Goal: Use online tool/utility: Utilize a website feature to perform a specific function

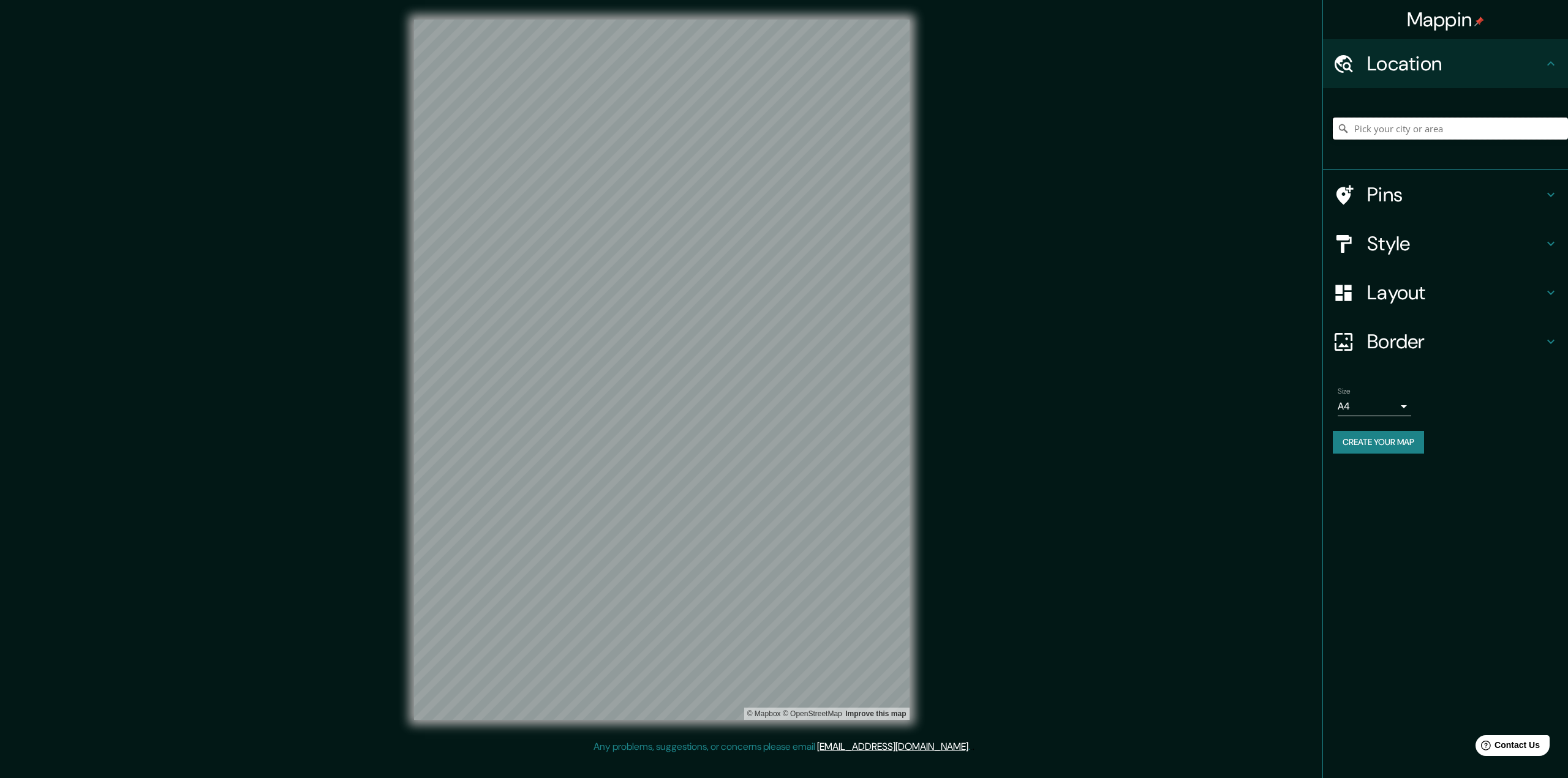
click at [1410, 127] on input "Pick your city or area" at bounding box center [1450, 128] width 235 height 22
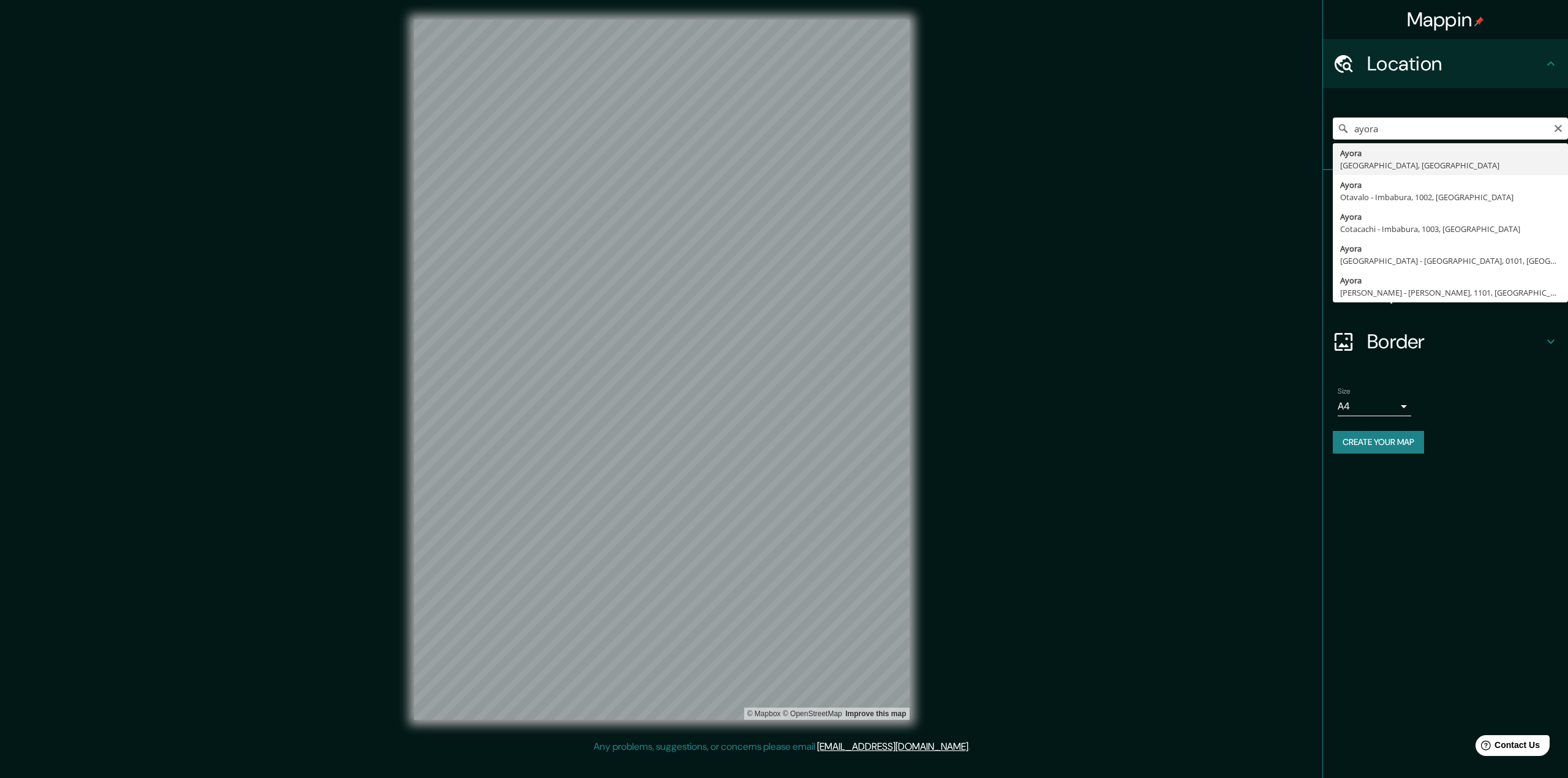
type input "[GEOGRAPHIC_DATA], [GEOGRAPHIC_DATA], [GEOGRAPHIC_DATA]"
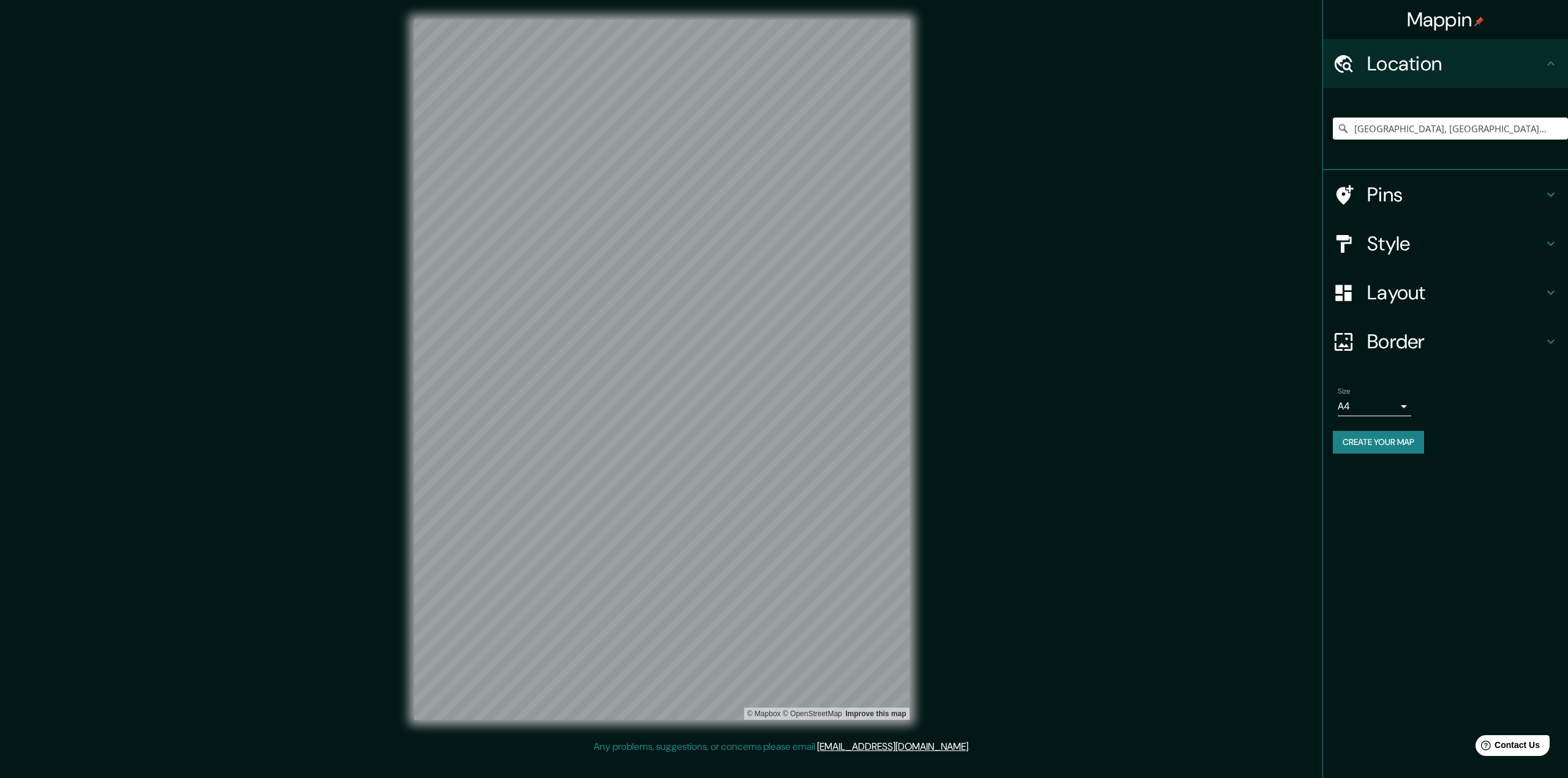
click at [1432, 339] on h4 "Border" at bounding box center [1455, 341] width 176 height 24
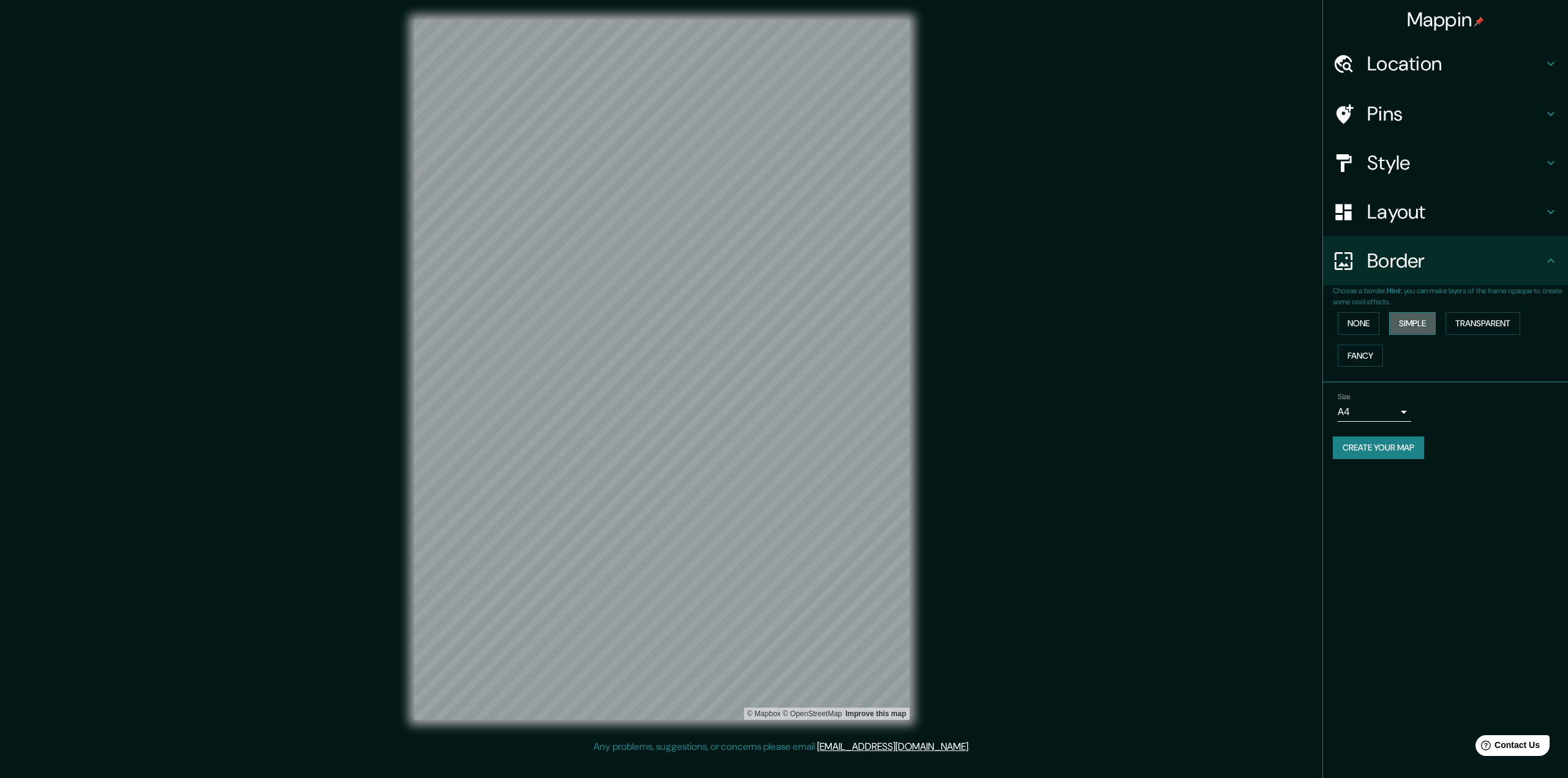
click at [1424, 331] on button "Simple" at bounding box center [1412, 324] width 47 height 23
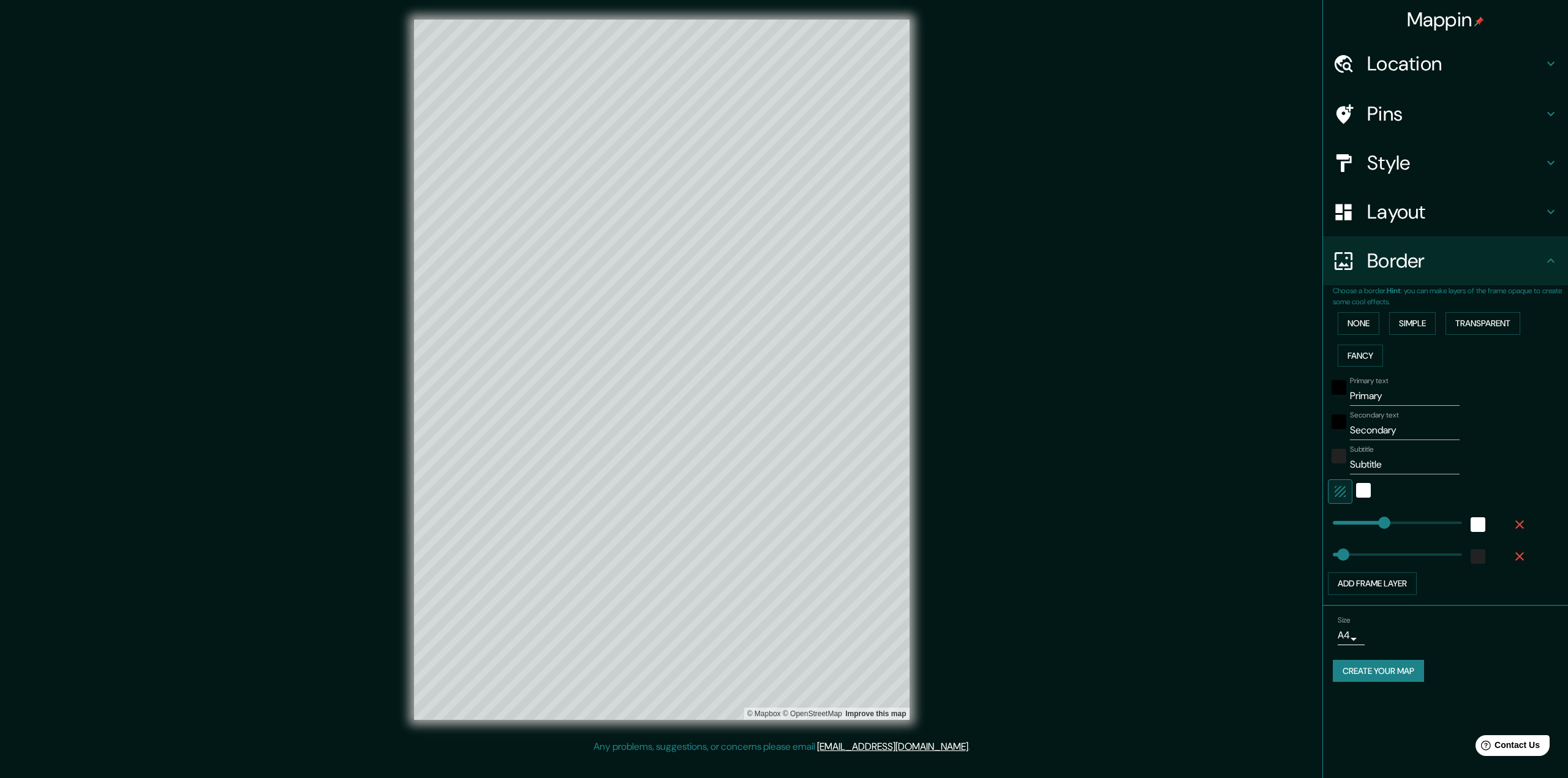
click at [1395, 402] on input "Primary" at bounding box center [1405, 396] width 110 height 20
type input "A"
type input "324"
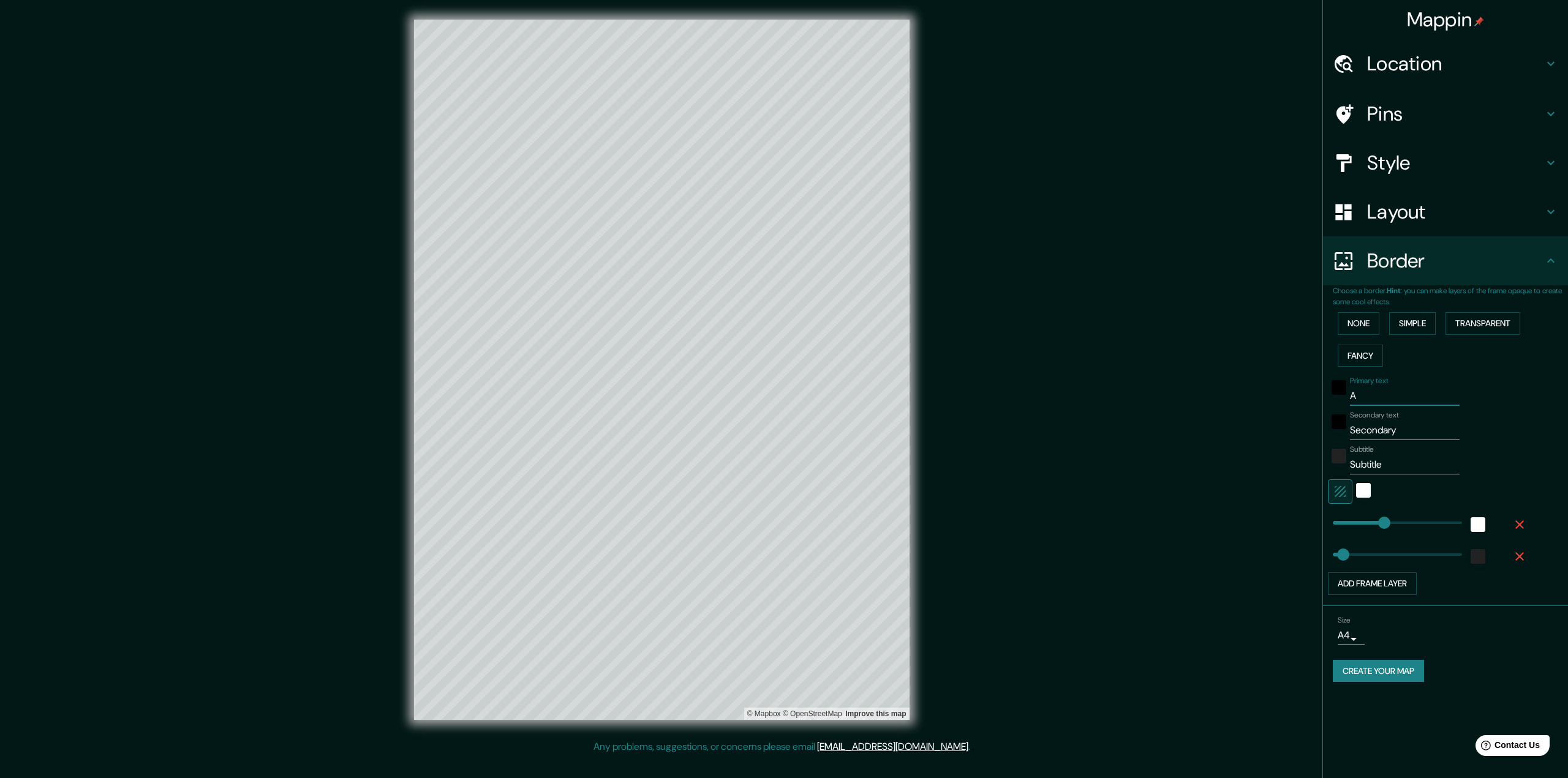
type input "65"
type input "Ayo"
type input "324"
type input "65"
type input "Ayora"
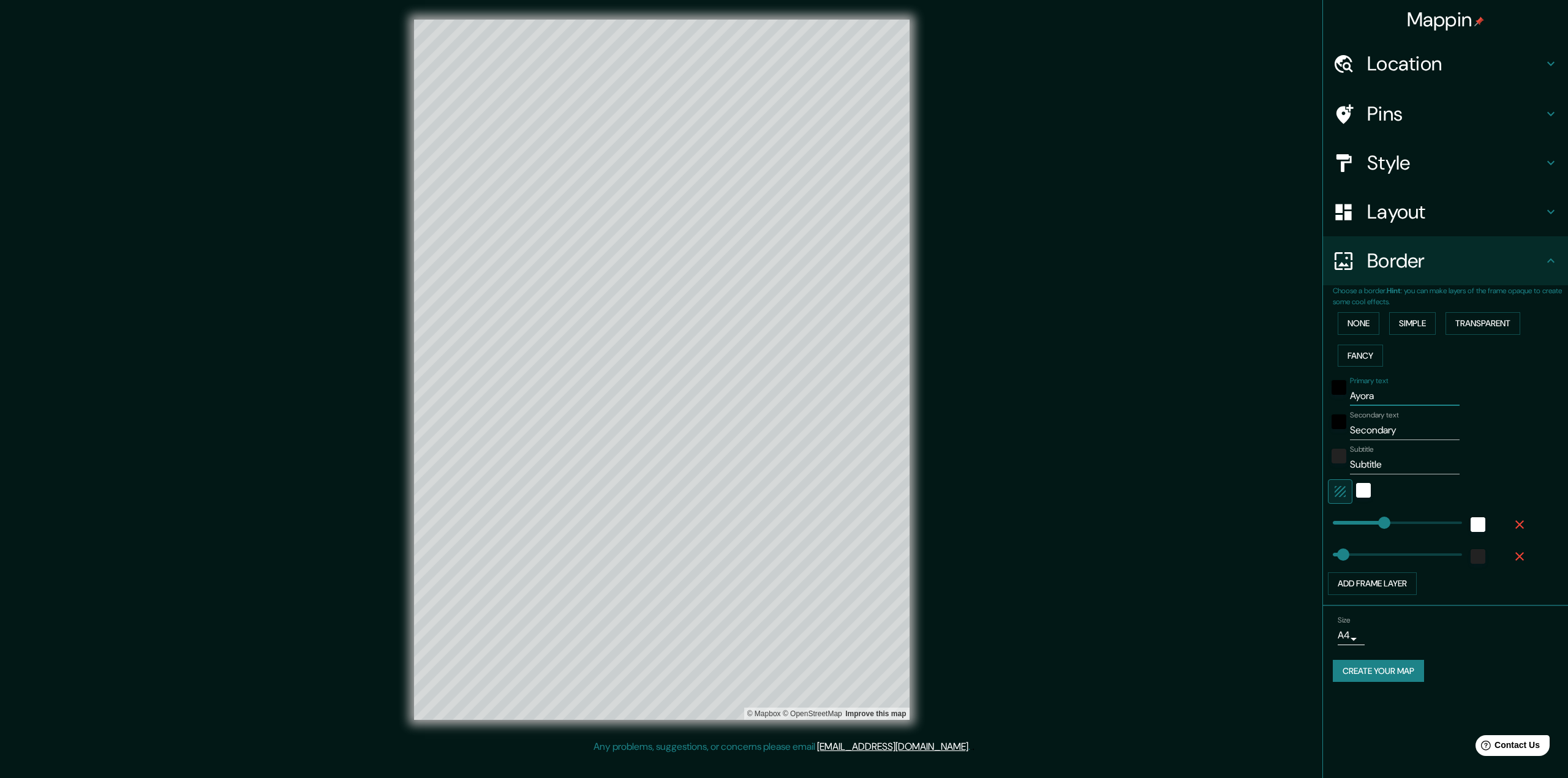
type input "324"
type input "65"
type input "Ayora"
click at [1348, 357] on button "Fancy" at bounding box center [1360, 357] width 45 height 23
click at [1424, 401] on input "Primary" at bounding box center [1405, 396] width 110 height 20
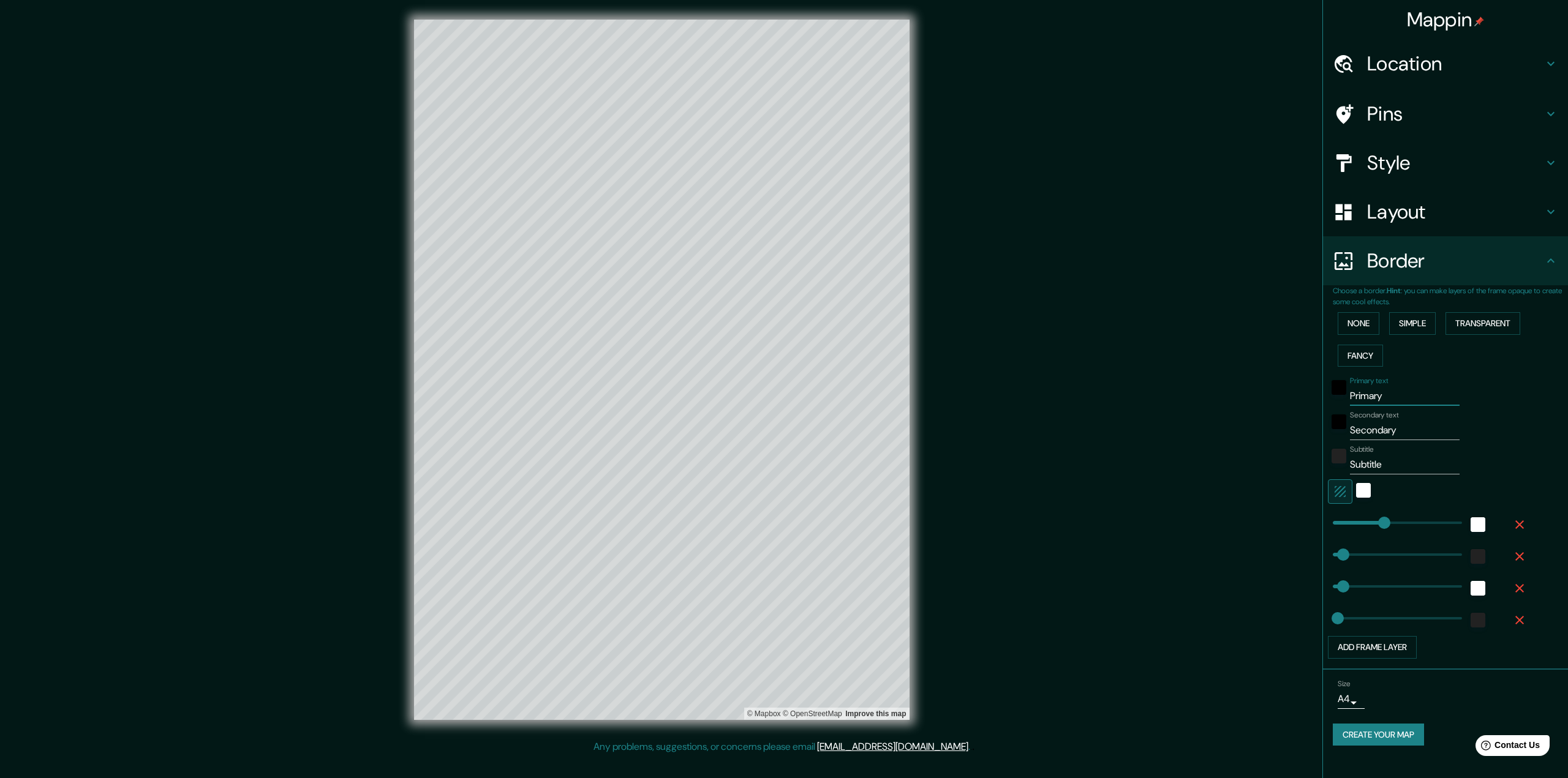
click at [1424, 402] on input "Primary" at bounding box center [1405, 396] width 110 height 20
type input "A"
type input "324"
type input "65"
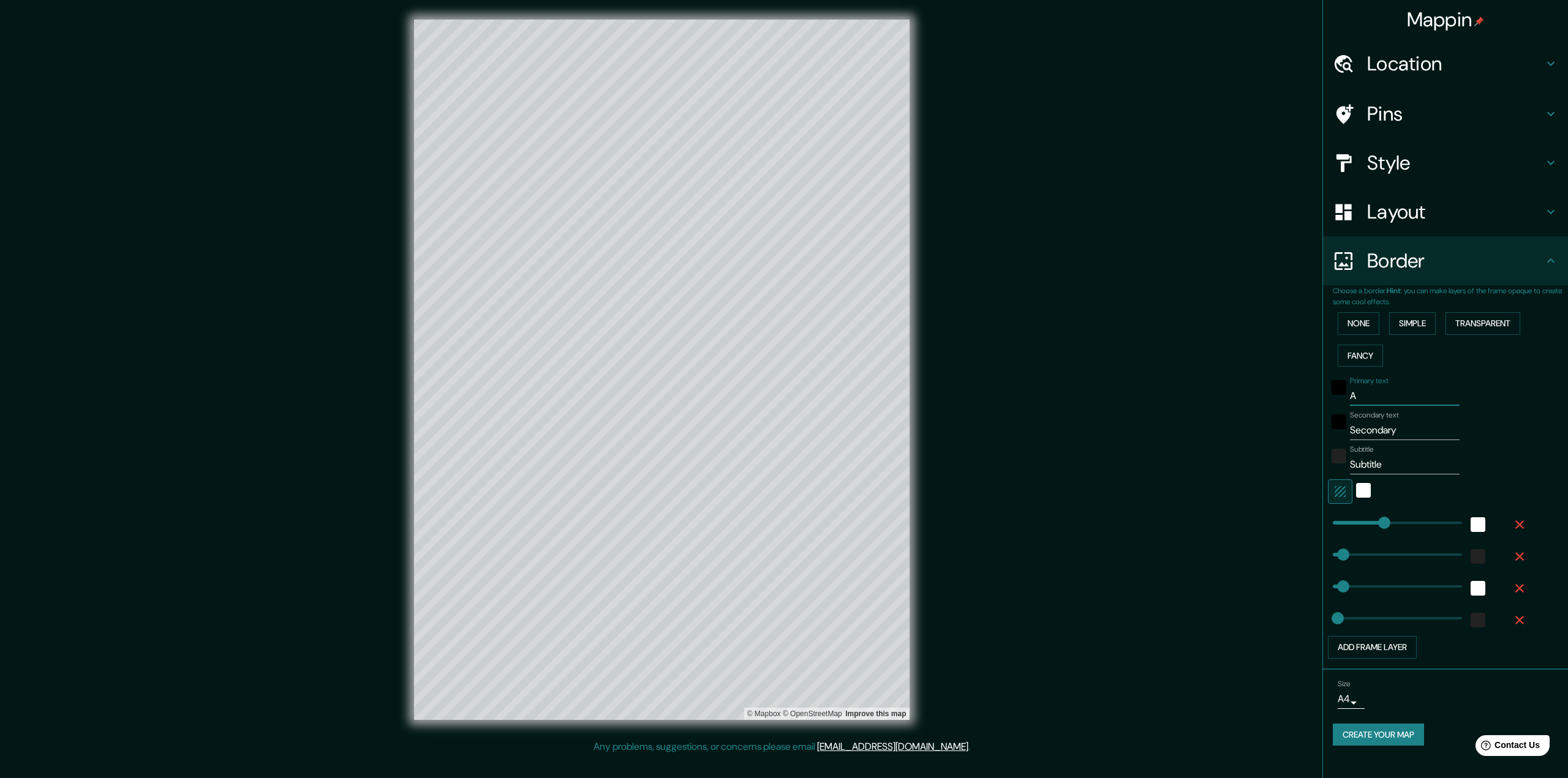
type input "32"
type input "Ayo"
type input "324"
type input "65"
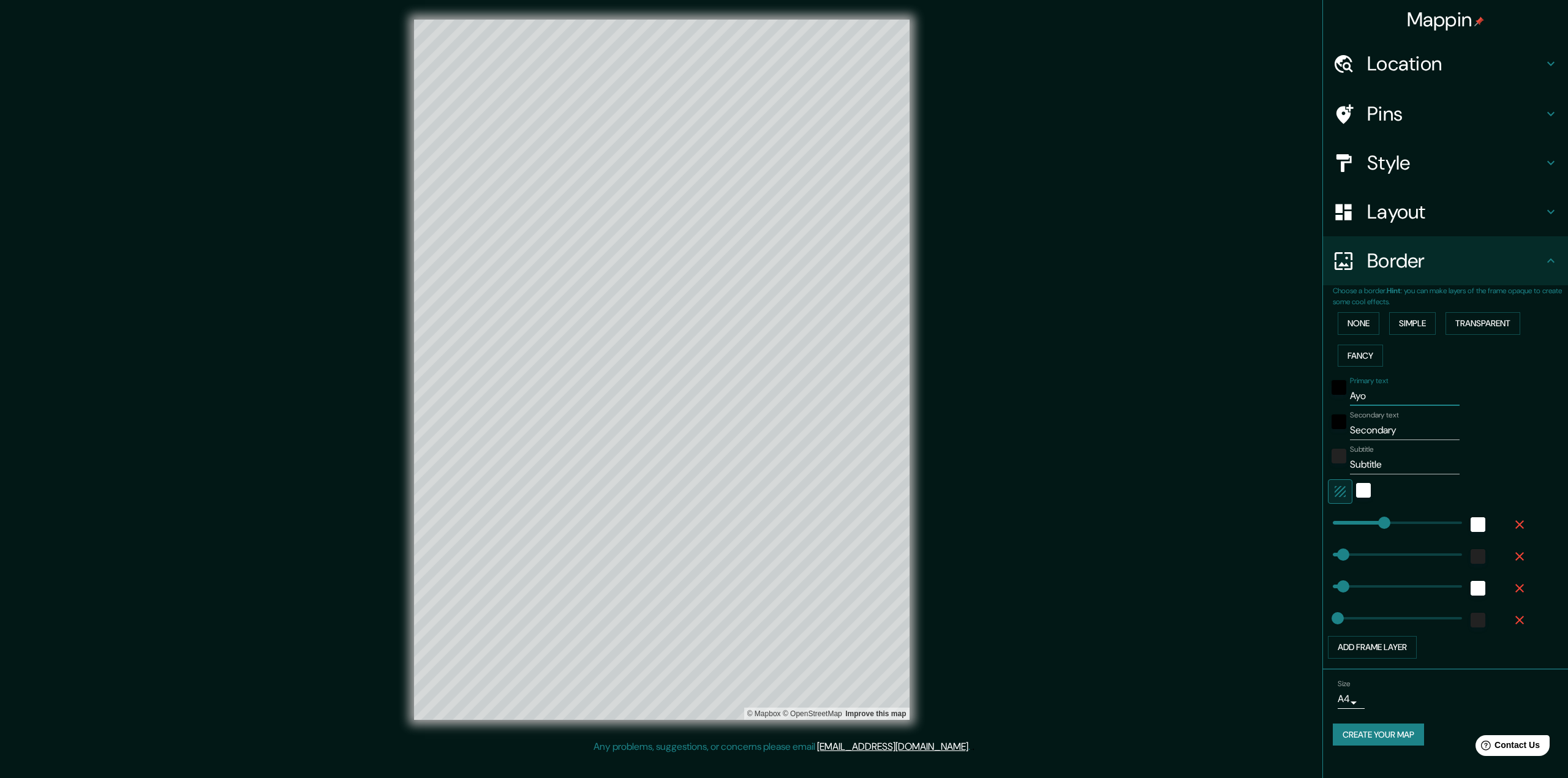
type input "32"
type input "Ayora"
type input "324"
type input "65"
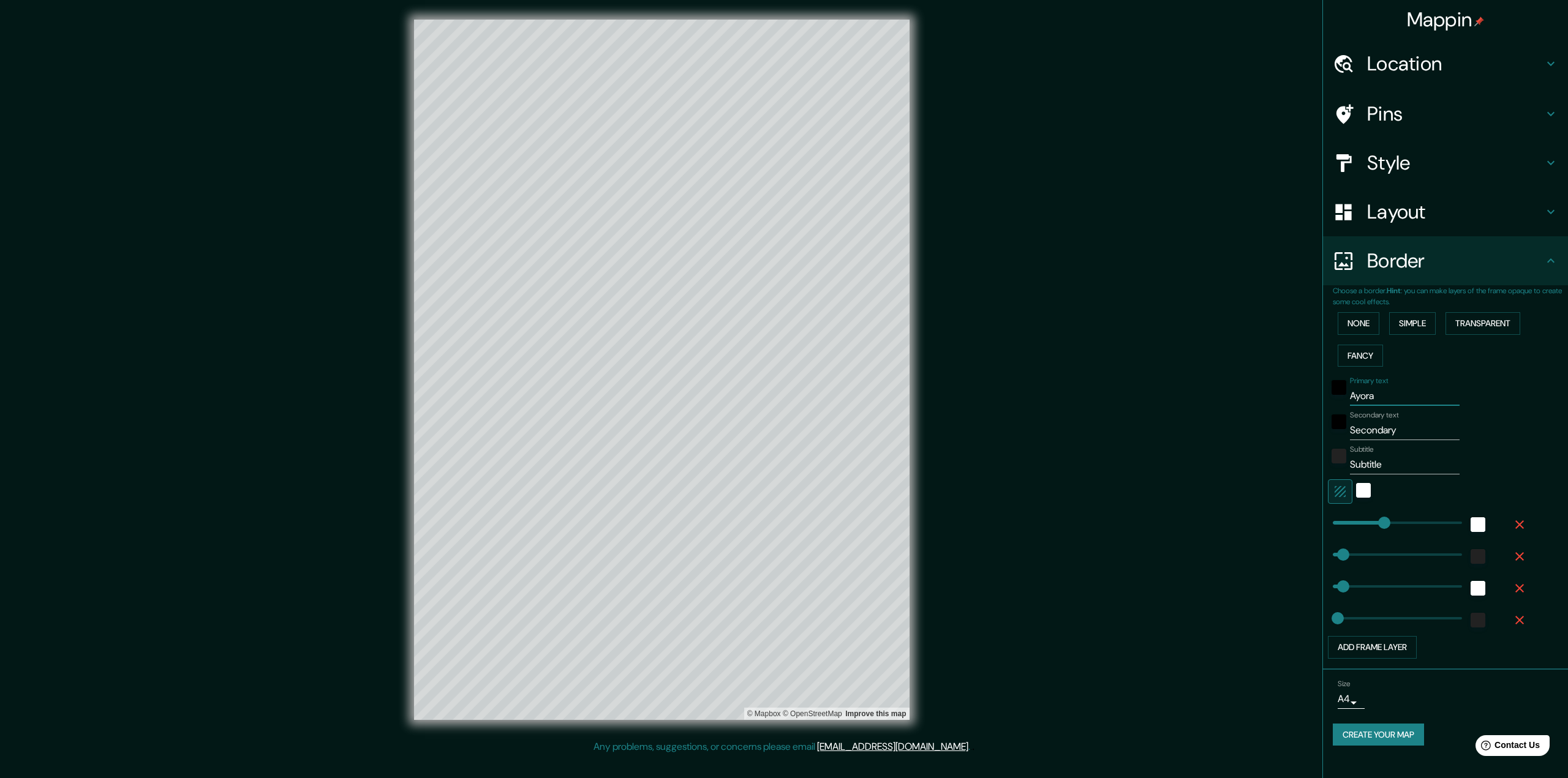
type input "32"
type input "Ayora"
click at [1394, 107] on h4 "Pins" at bounding box center [1455, 114] width 176 height 24
type input "324"
type input "65"
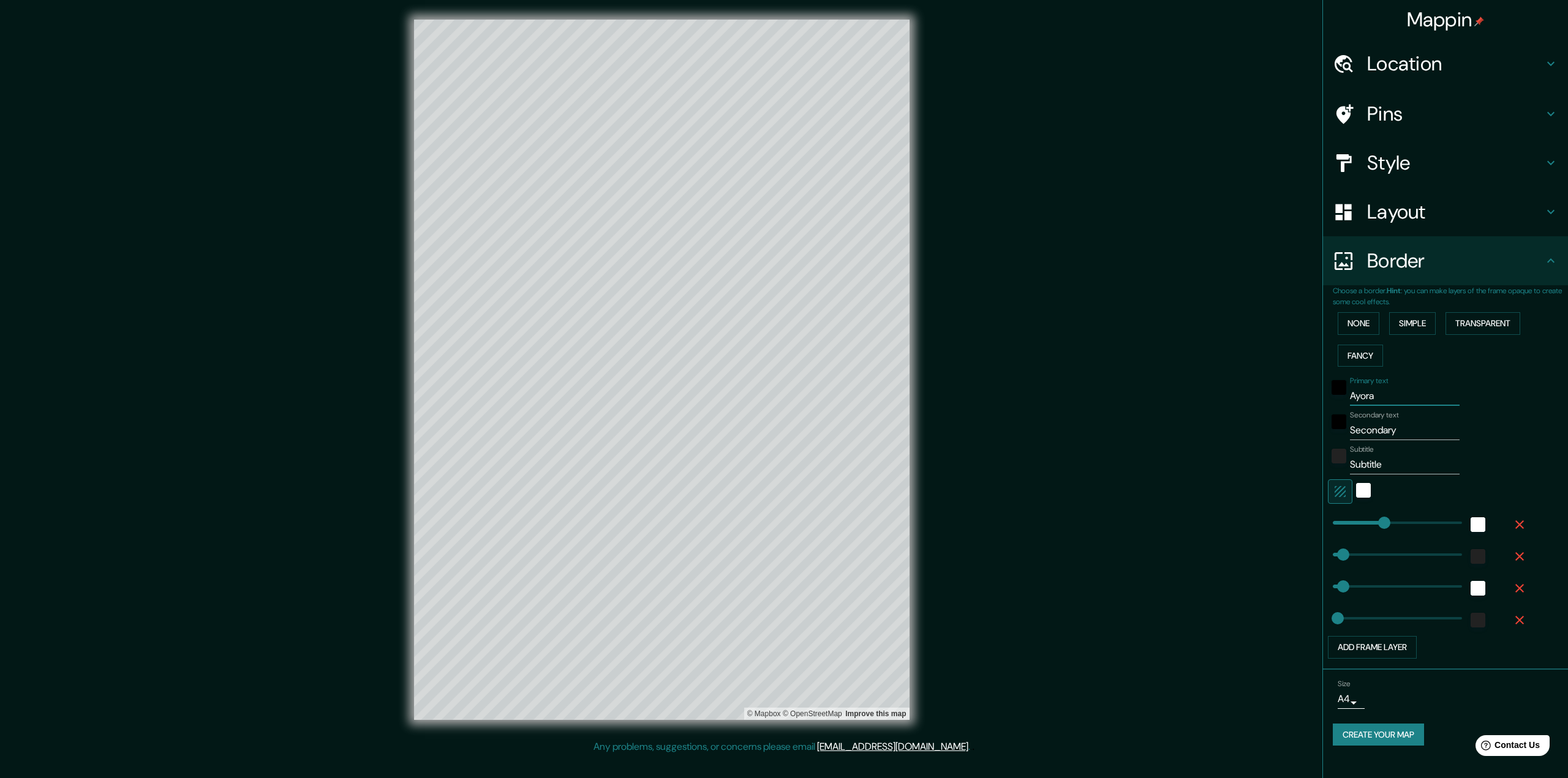
type input "65"
type input "32"
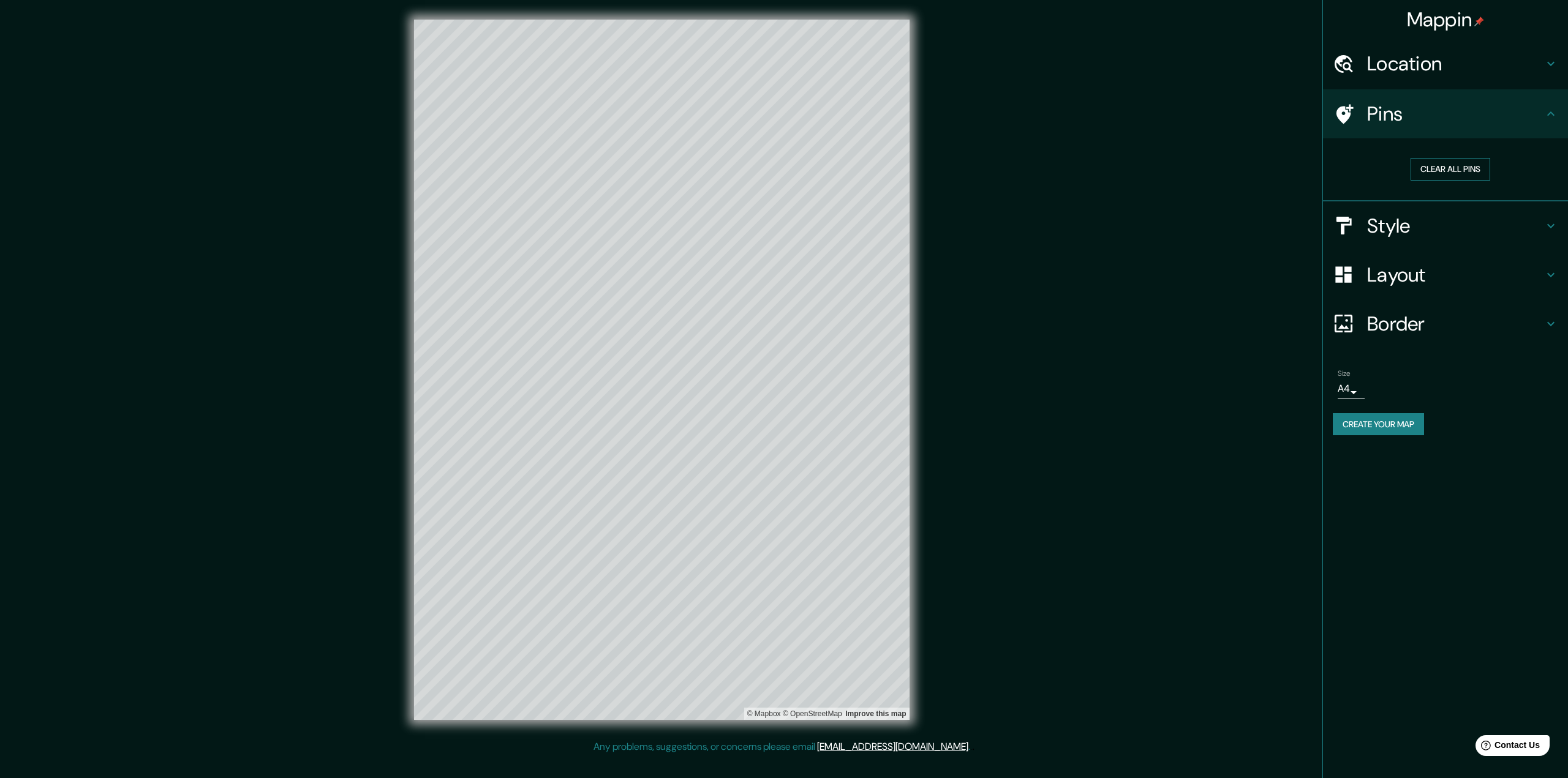
click at [1430, 169] on button "Clear all pins" at bounding box center [1450, 169] width 79 height 23
click at [1489, 73] on h4 "Location" at bounding box center [1455, 63] width 176 height 24
type input "324"
type input "65"
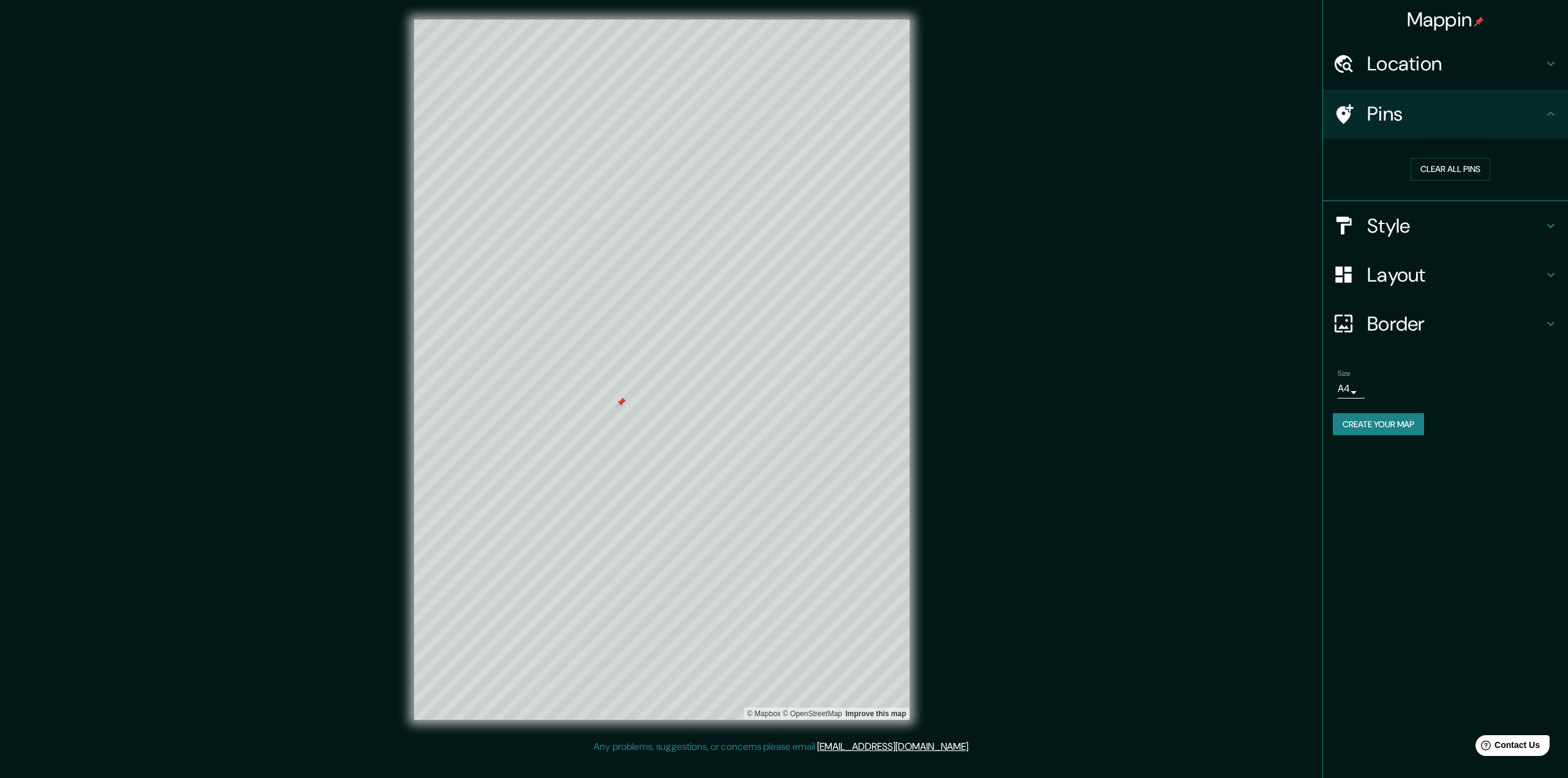
type input "32"
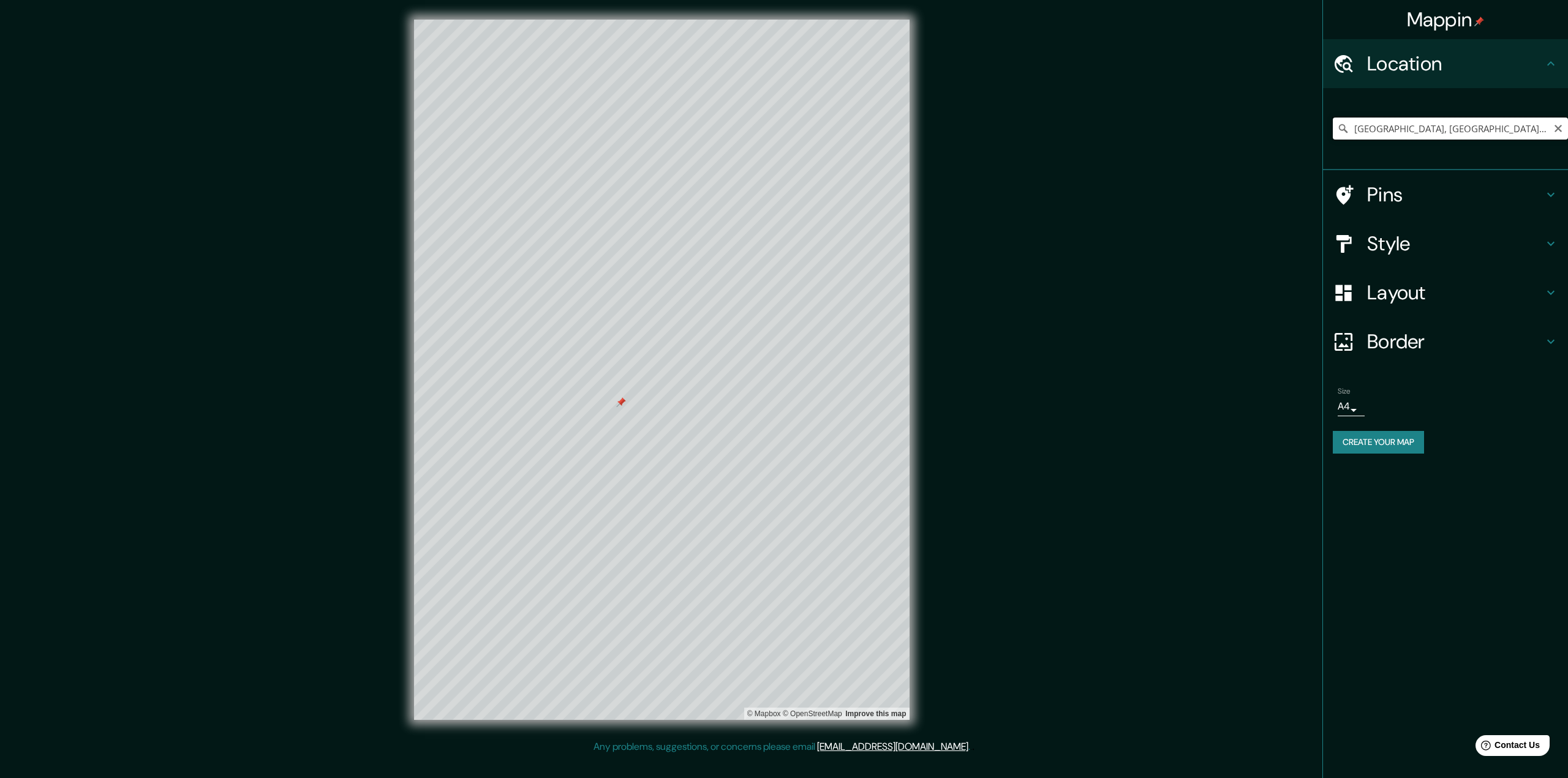
click at [1460, 125] on input "[GEOGRAPHIC_DATA], [GEOGRAPHIC_DATA], [GEOGRAPHIC_DATA]" at bounding box center [1450, 128] width 235 height 22
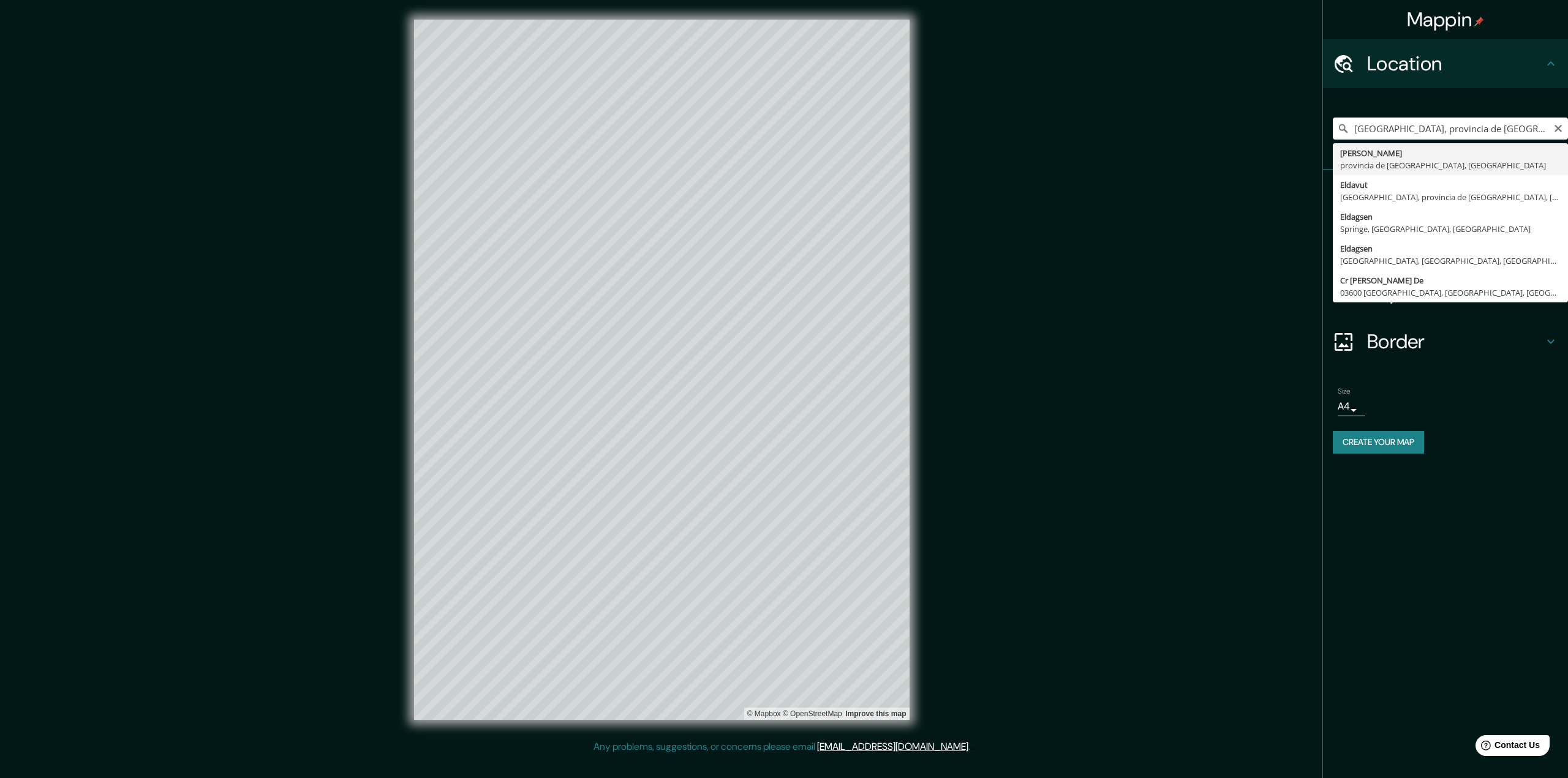
type input "[GEOGRAPHIC_DATA], provincia de [GEOGRAPHIC_DATA], [GEOGRAPHIC_DATA]"
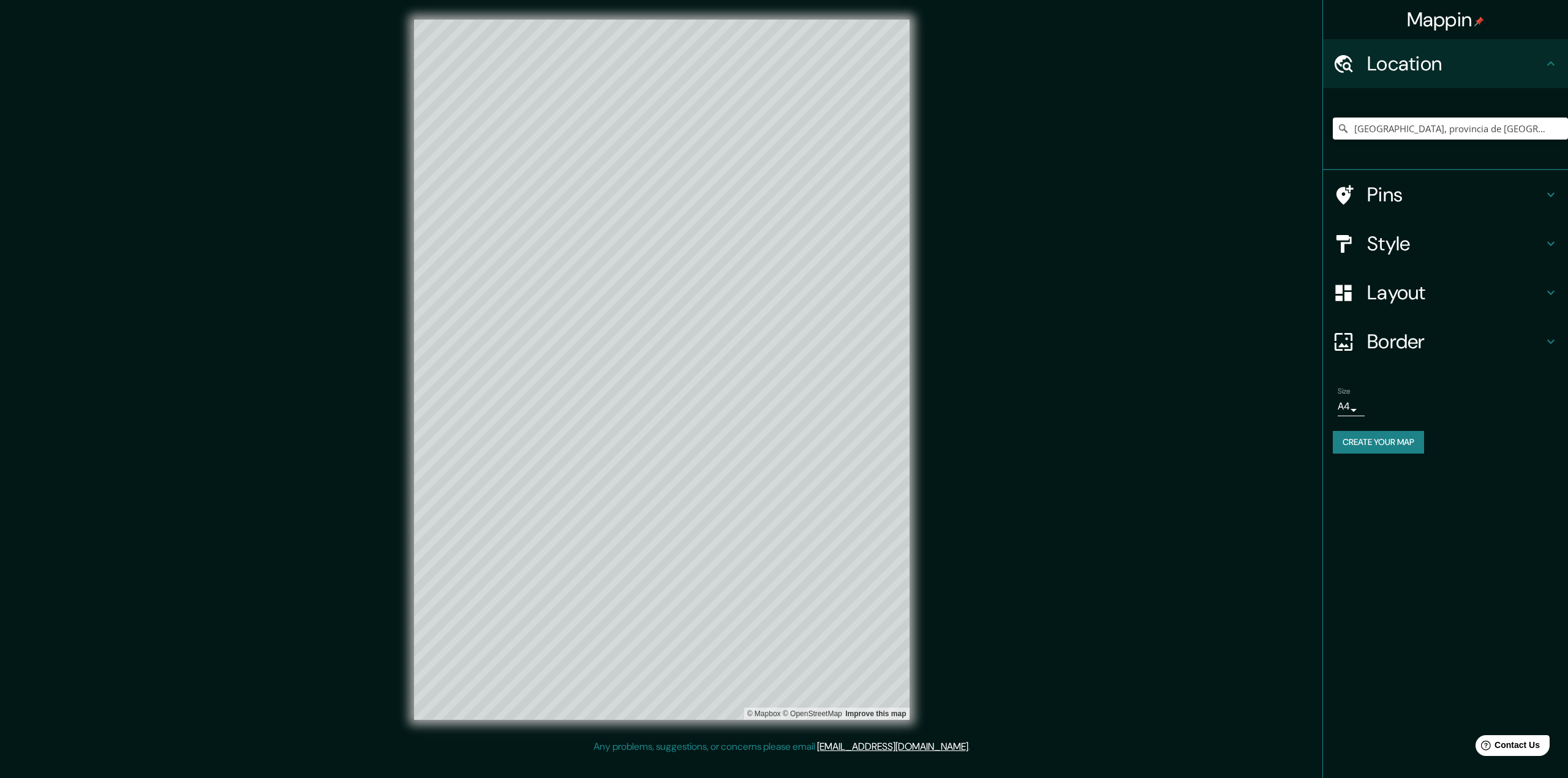
drag, startPoint x: 1435, startPoint y: 299, endPoint x: 1435, endPoint y: 329, distance: 30.0
click at [1435, 299] on h4 "Layout" at bounding box center [1455, 292] width 176 height 24
type input "324"
type input "65"
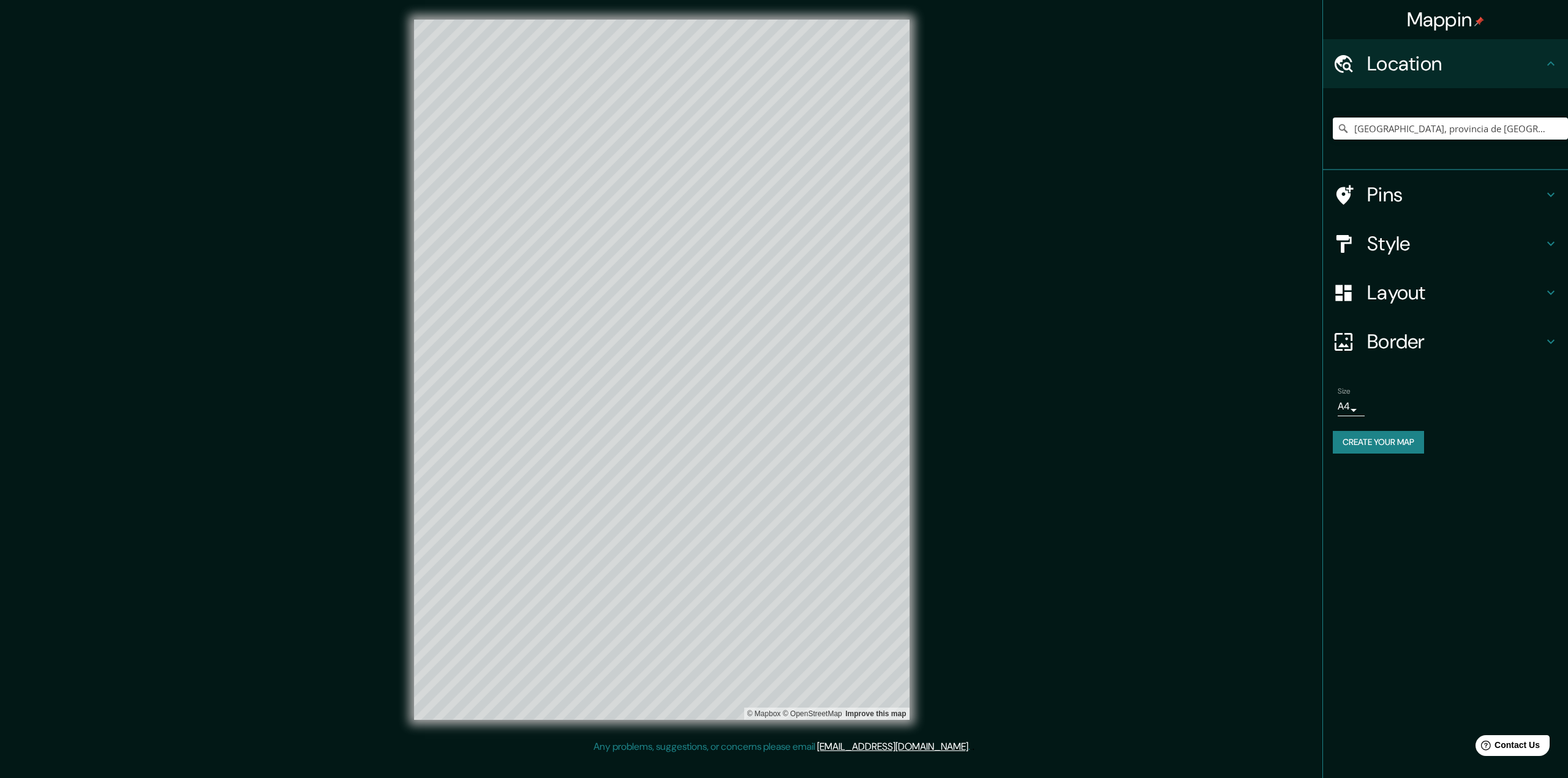
type input "32"
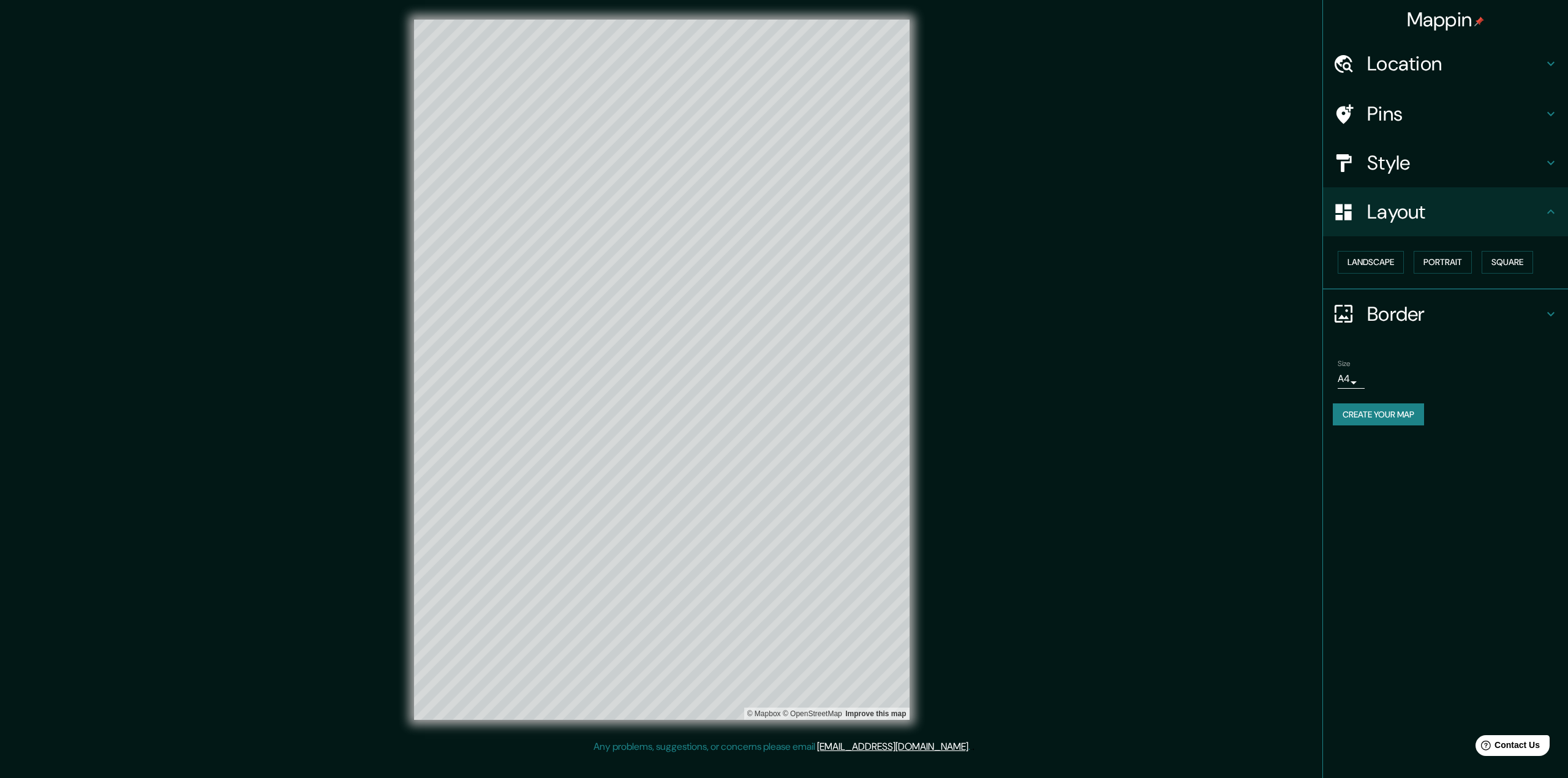
click at [1435, 308] on h4 "Border" at bounding box center [1455, 314] width 176 height 24
type input "324"
type input "65"
type input "32"
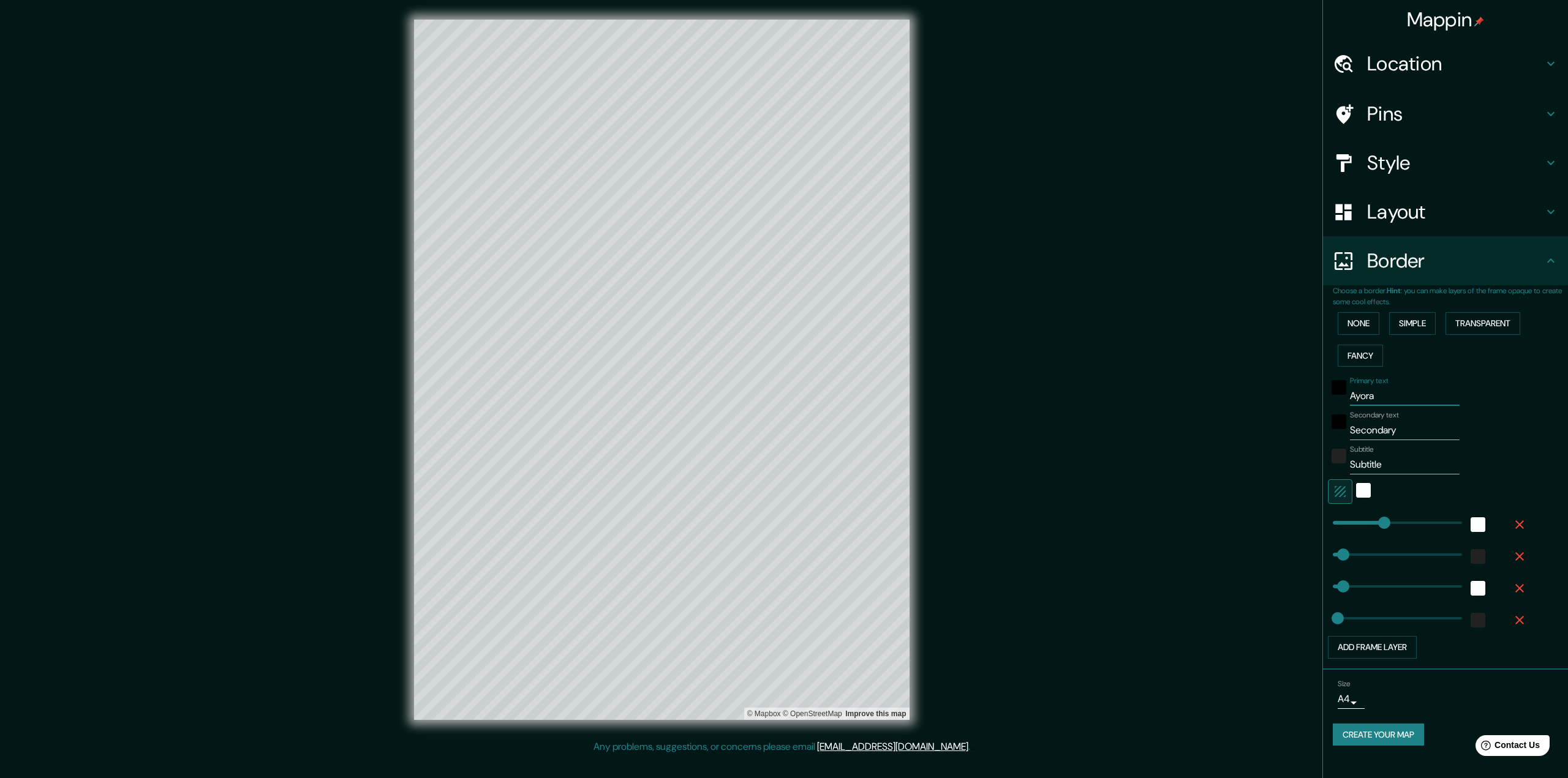
click at [1393, 392] on input "Ayora" at bounding box center [1405, 396] width 110 height 20
type input "324"
type input "65"
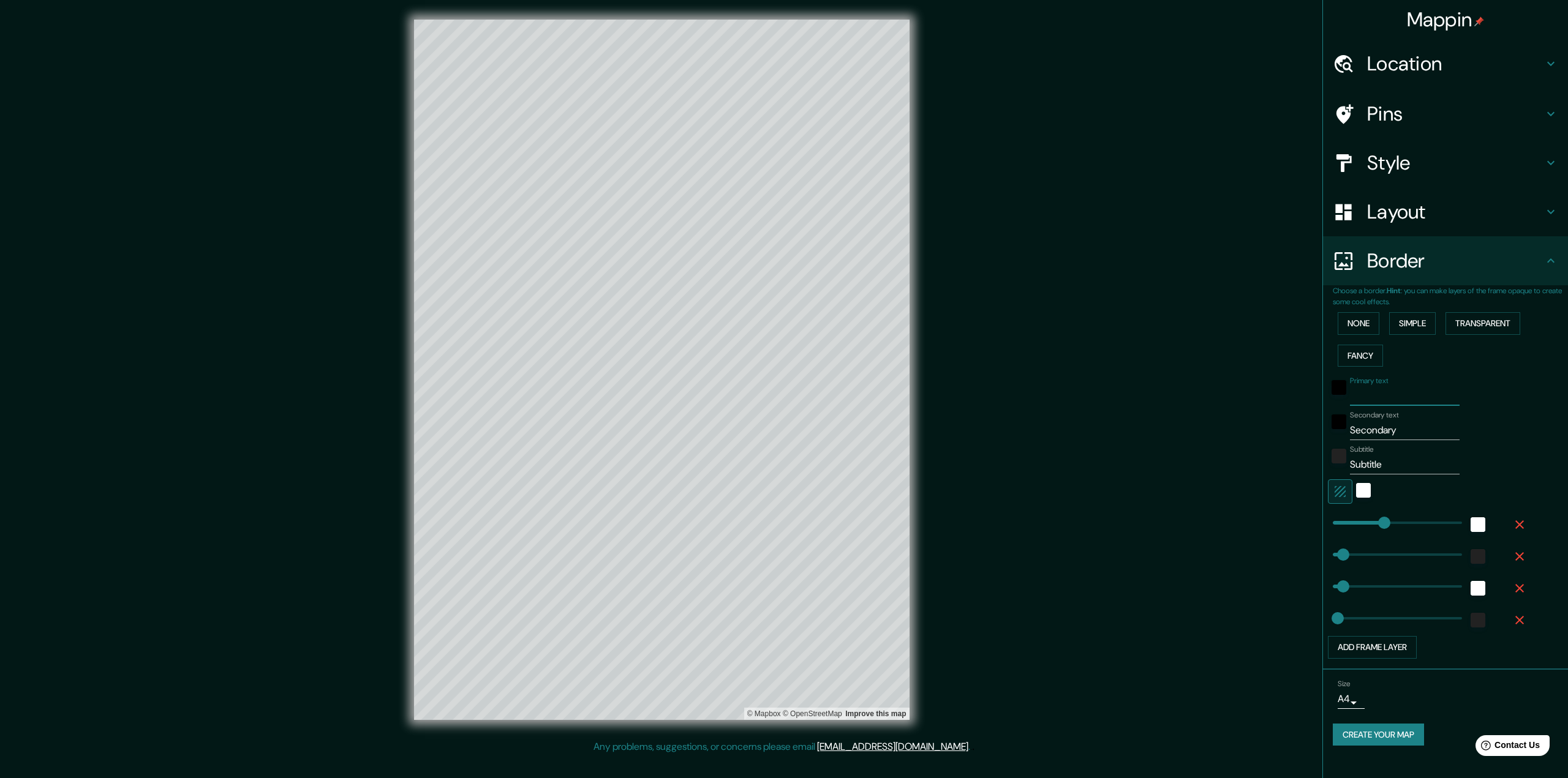
type input "65"
type input "32"
click at [1332, 428] on div "black" at bounding box center [1339, 421] width 15 height 15
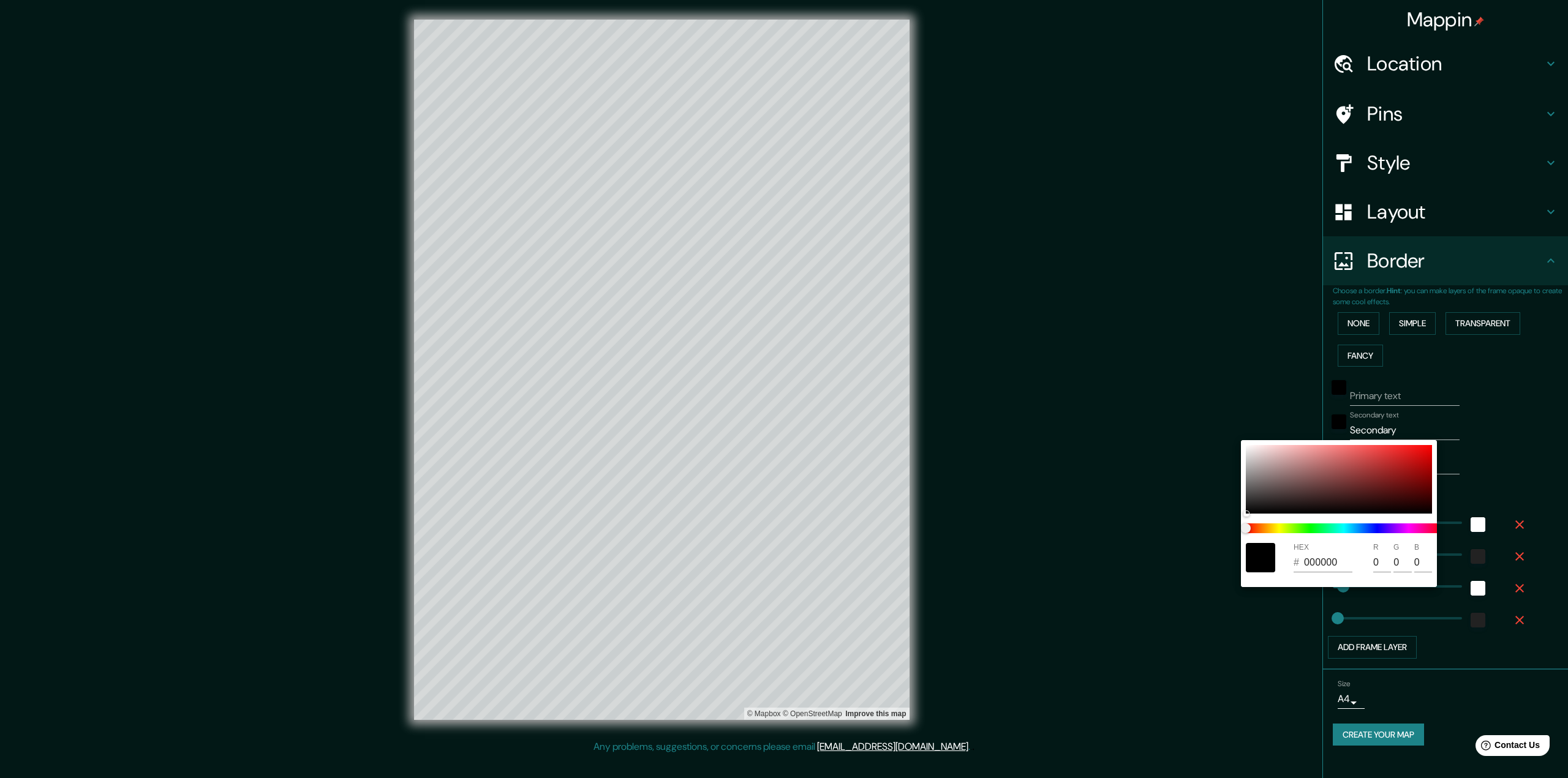
click at [1507, 379] on div at bounding box center [784, 389] width 1568 height 778
